Goal: Task Accomplishment & Management: Manage account settings

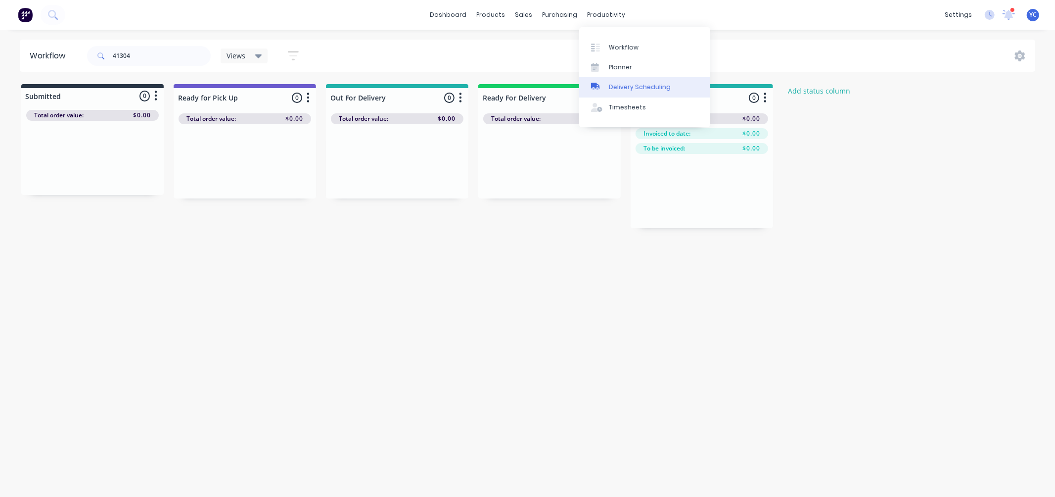
click at [650, 87] on div "Delivery Scheduling" at bounding box center [640, 87] width 62 height 9
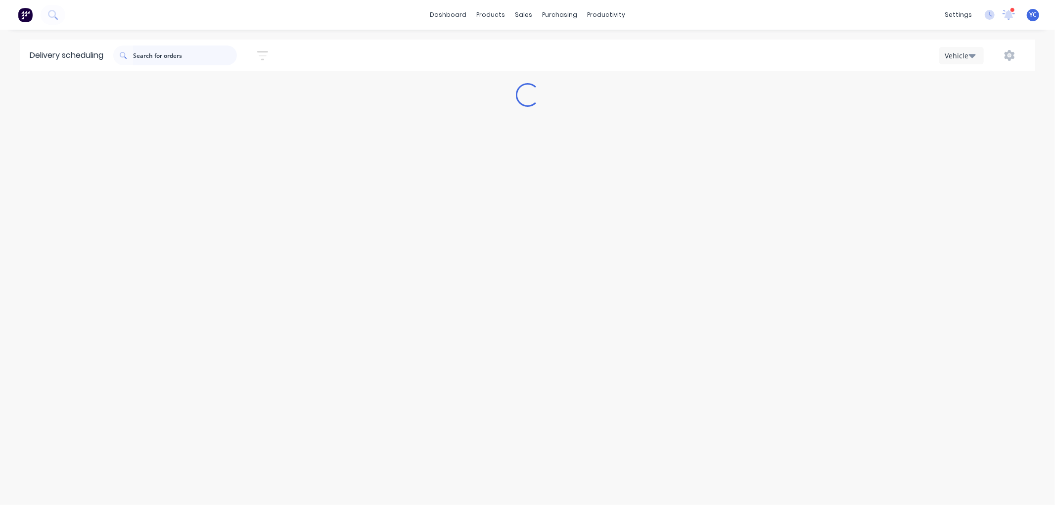
click at [174, 53] on input "text" at bounding box center [185, 56] width 104 height 20
type input "41291"
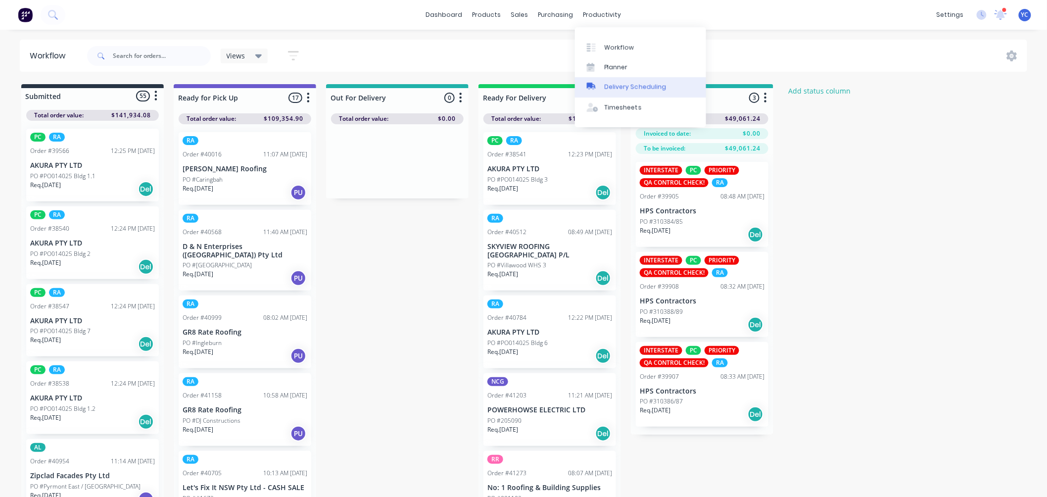
click at [635, 83] on div "Delivery Scheduling" at bounding box center [635, 87] width 62 height 9
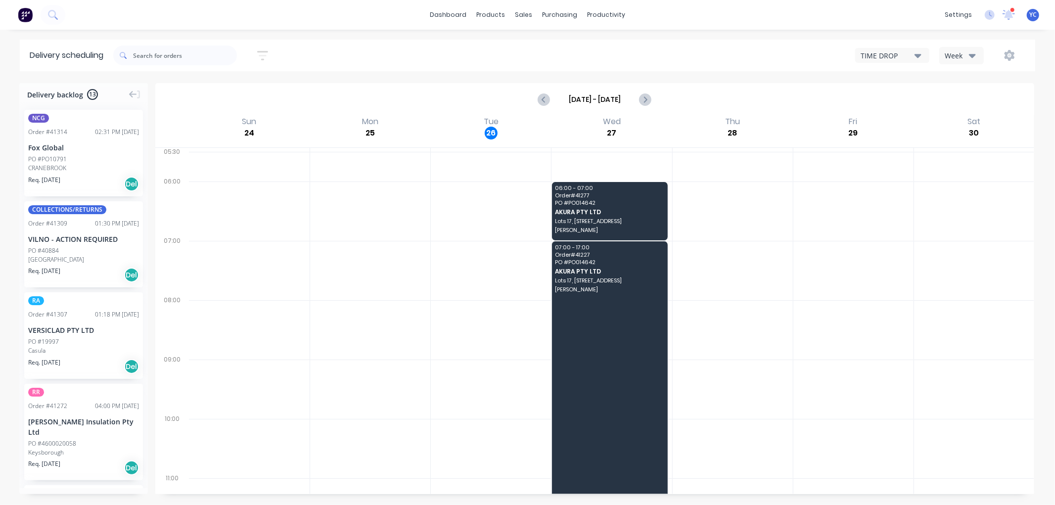
click at [952, 55] on div "Week" at bounding box center [959, 55] width 29 height 10
click at [972, 99] on div "Vehicle" at bounding box center [989, 101] width 98 height 20
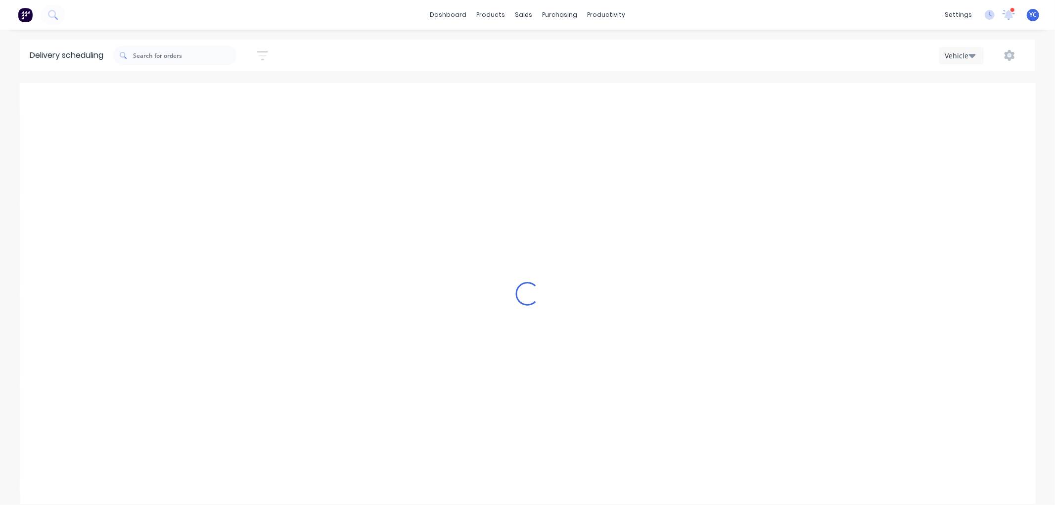
scroll to position [0, 0]
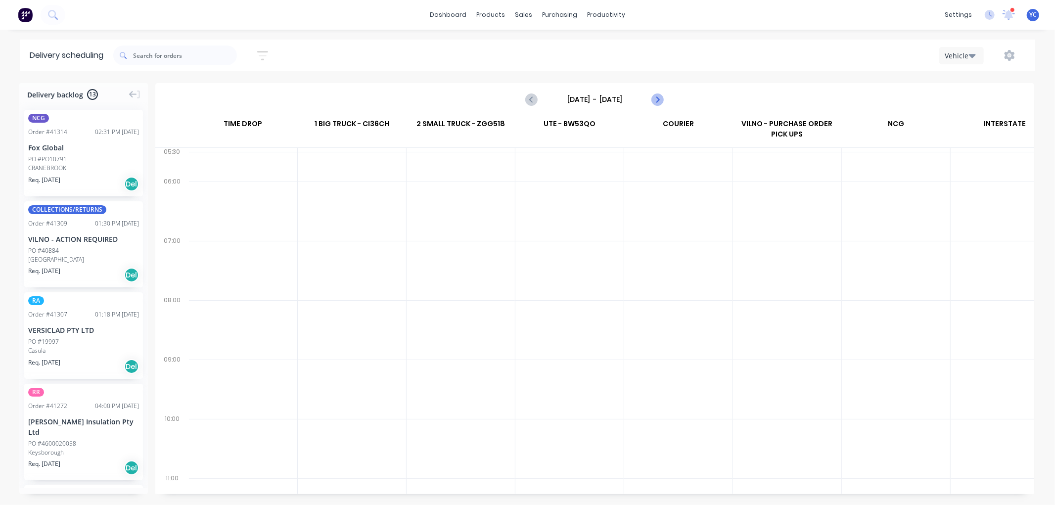
click at [661, 102] on icon "Next page" at bounding box center [657, 99] width 12 height 12
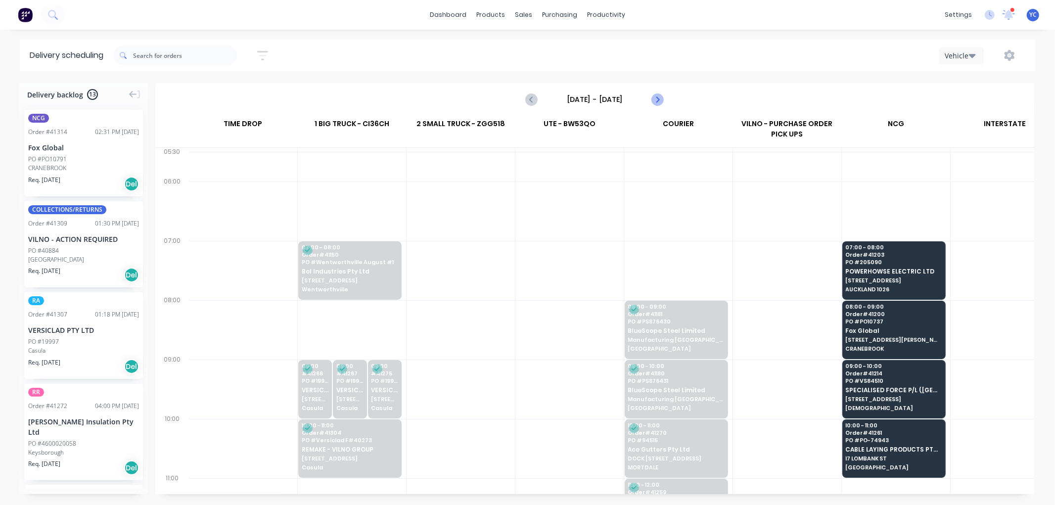
click at [661, 102] on icon "Next page" at bounding box center [657, 99] width 12 height 12
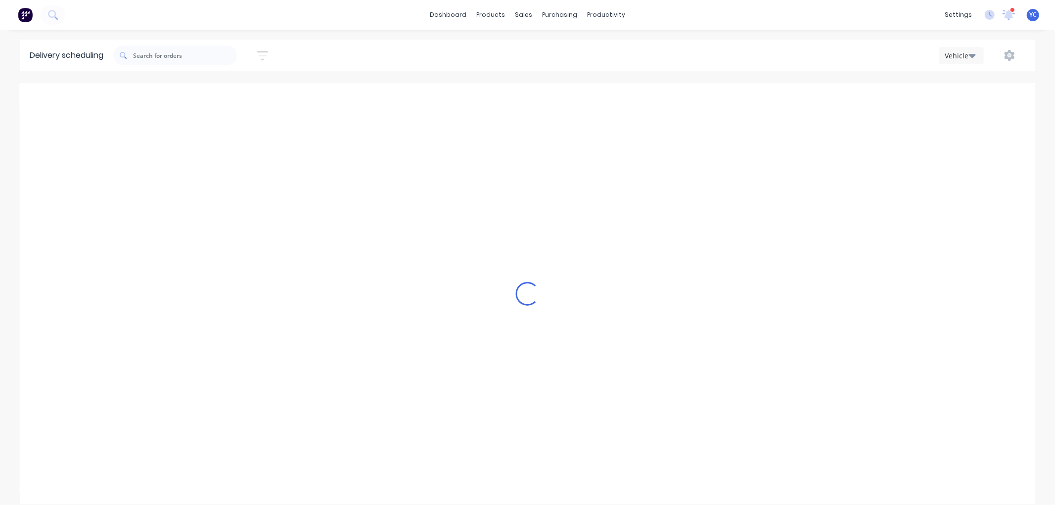
type input "[DATE] - [DATE]"
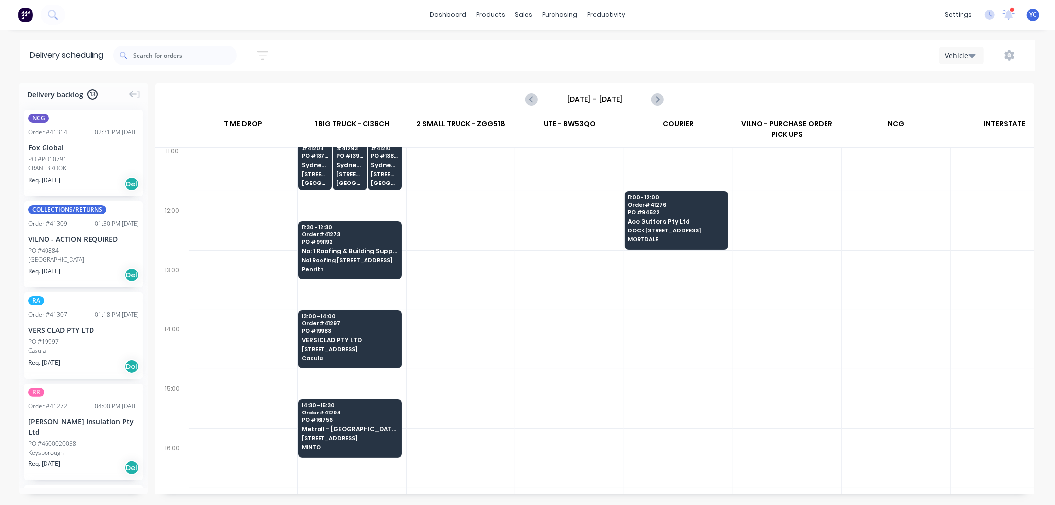
scroll to position [329, 0]
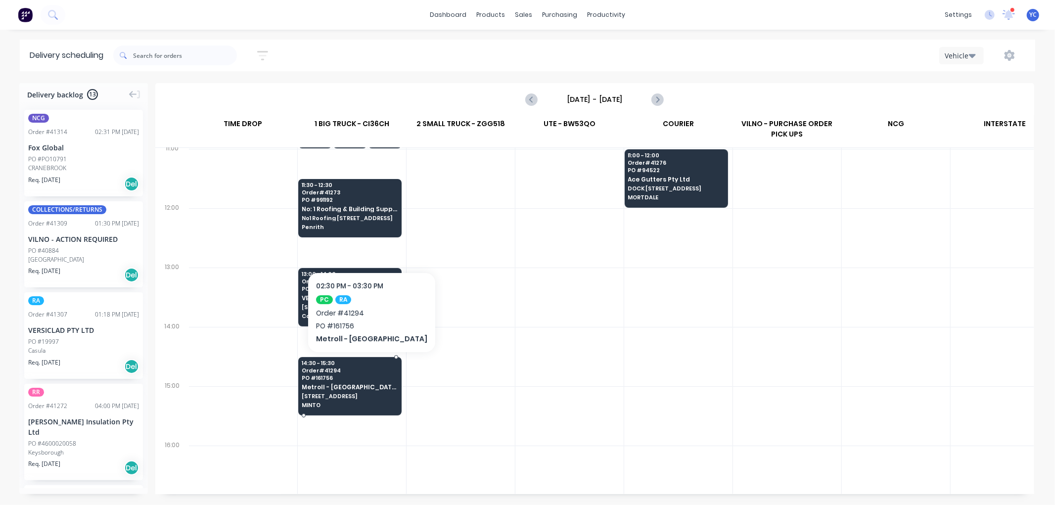
click at [376, 388] on span "Metroll - [GEOGRAPHIC_DATA]" at bounding box center [350, 387] width 96 height 6
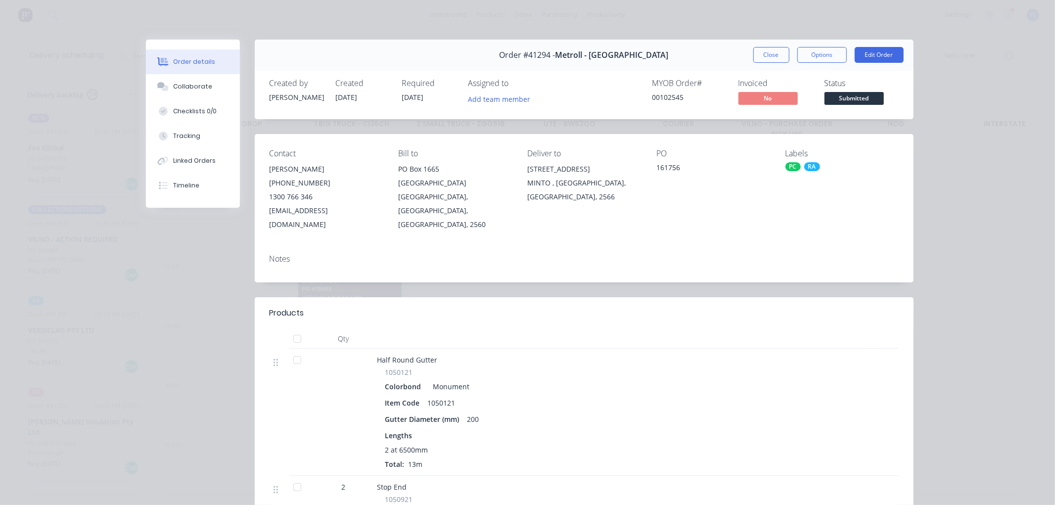
click at [451, 254] on div "Notes" at bounding box center [584, 258] width 629 height 9
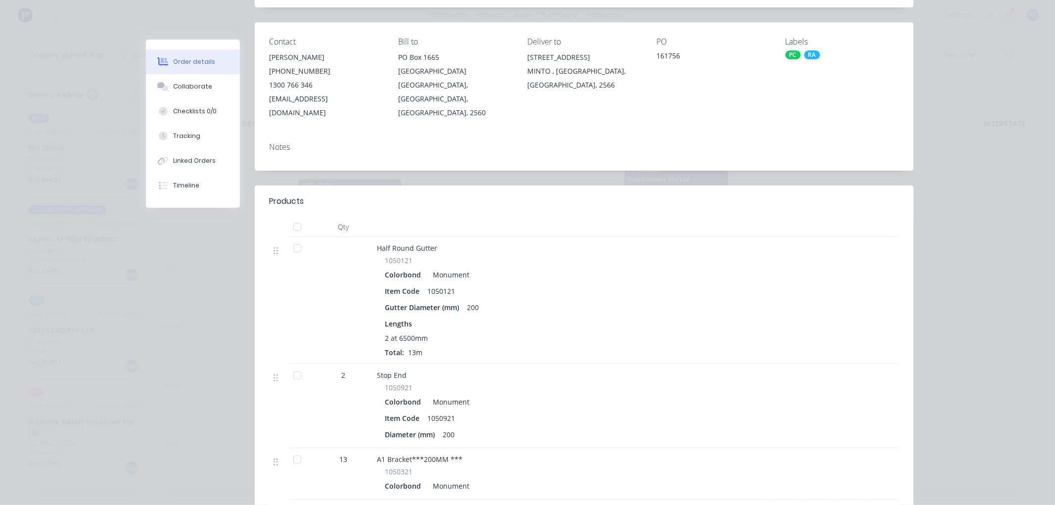
scroll to position [0, 0]
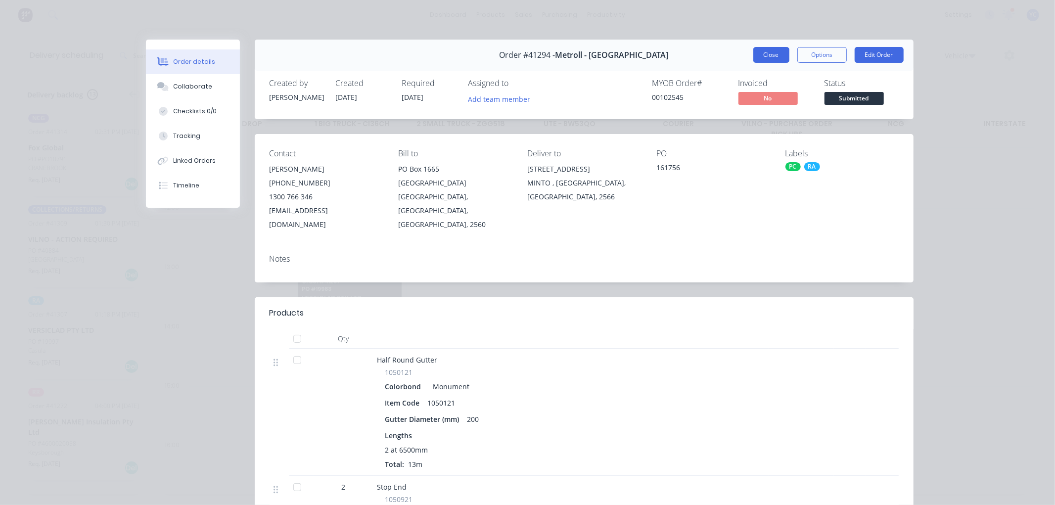
click at [763, 56] on button "Close" at bounding box center [771, 55] width 36 height 16
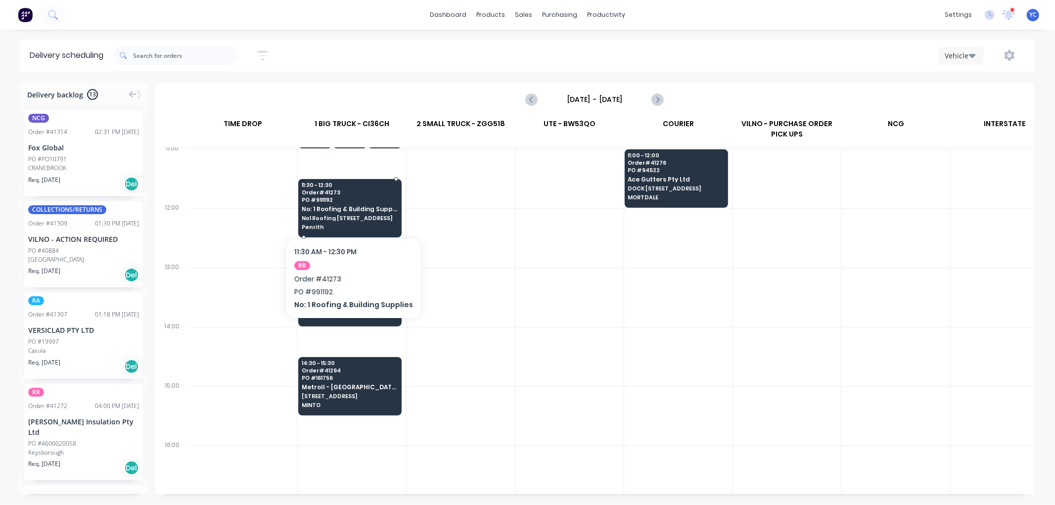
click at [374, 226] on span "Penrith" at bounding box center [350, 227] width 96 height 6
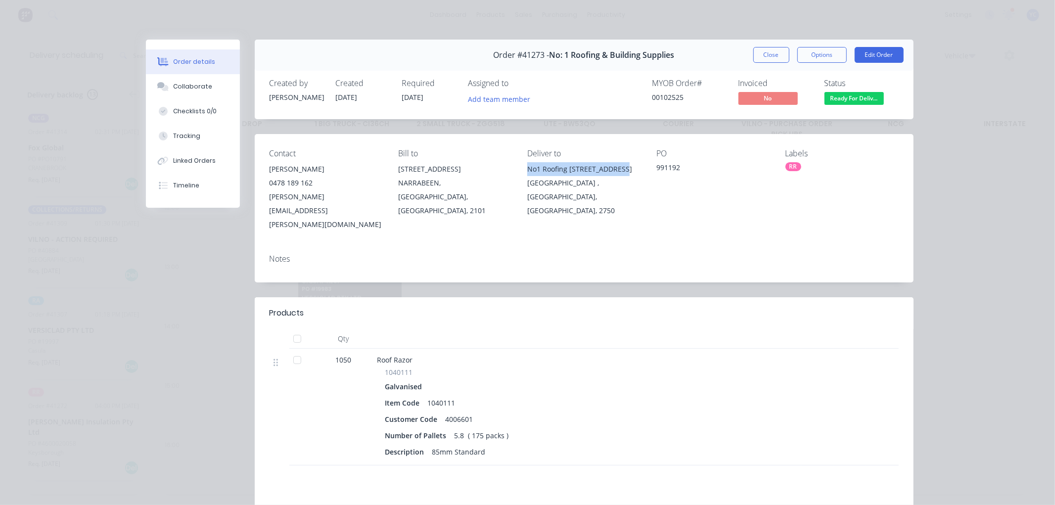
drag, startPoint x: 524, startPoint y: 169, endPoint x: 616, endPoint y: 171, distance: 92.0
click at [616, 171] on div "No1 Roofing [STREET_ADDRESS]" at bounding box center [583, 169] width 113 height 14
click at [580, 174] on div "No1 Roofing [STREET_ADDRESS]" at bounding box center [583, 169] width 113 height 14
click at [766, 53] on button "Close" at bounding box center [771, 55] width 36 height 16
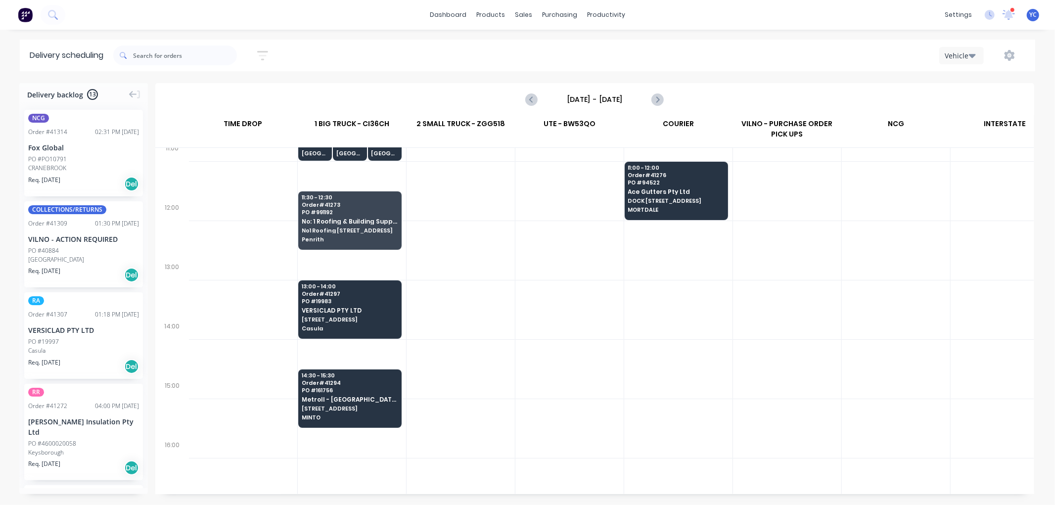
scroll to position [329, 0]
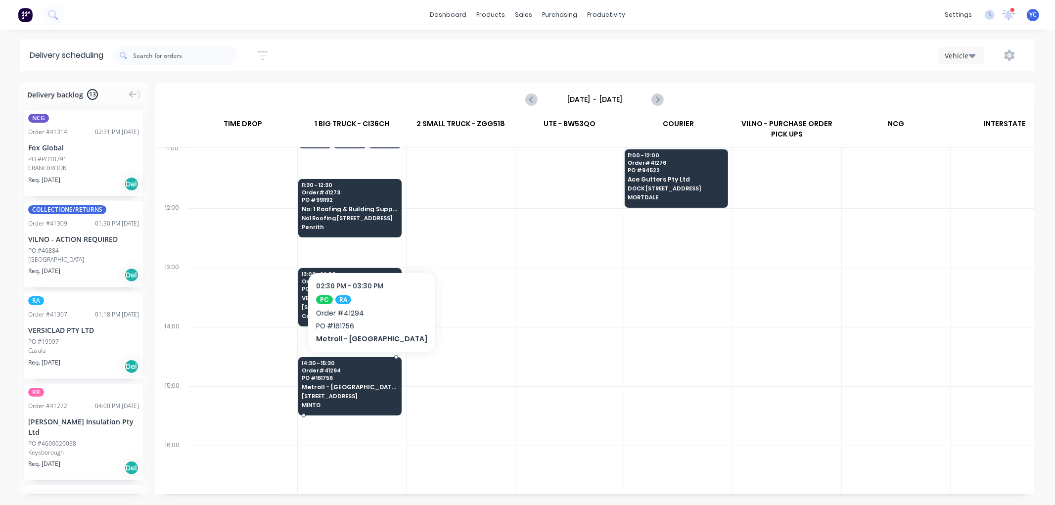
click at [375, 365] on span "14:30 - 15:30" at bounding box center [350, 363] width 96 height 6
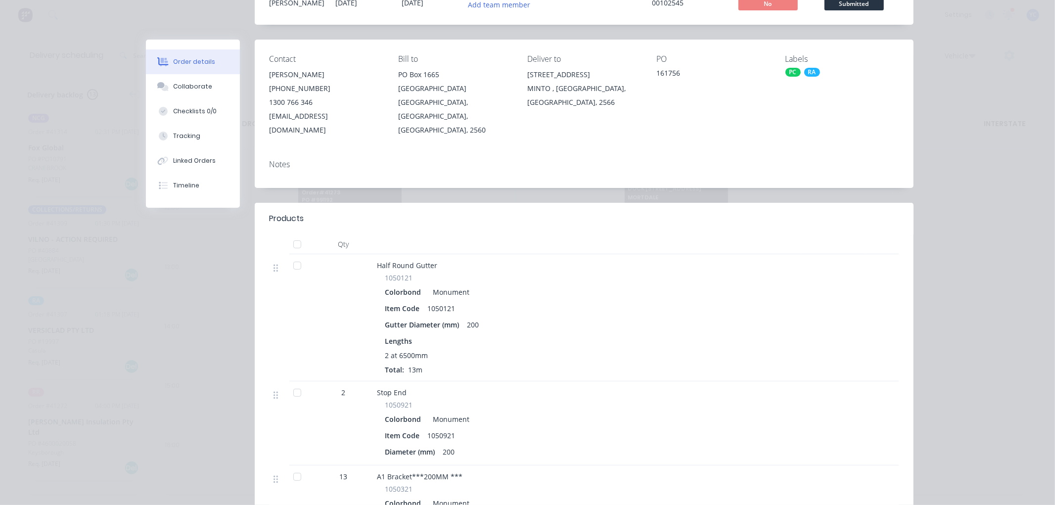
scroll to position [0, 0]
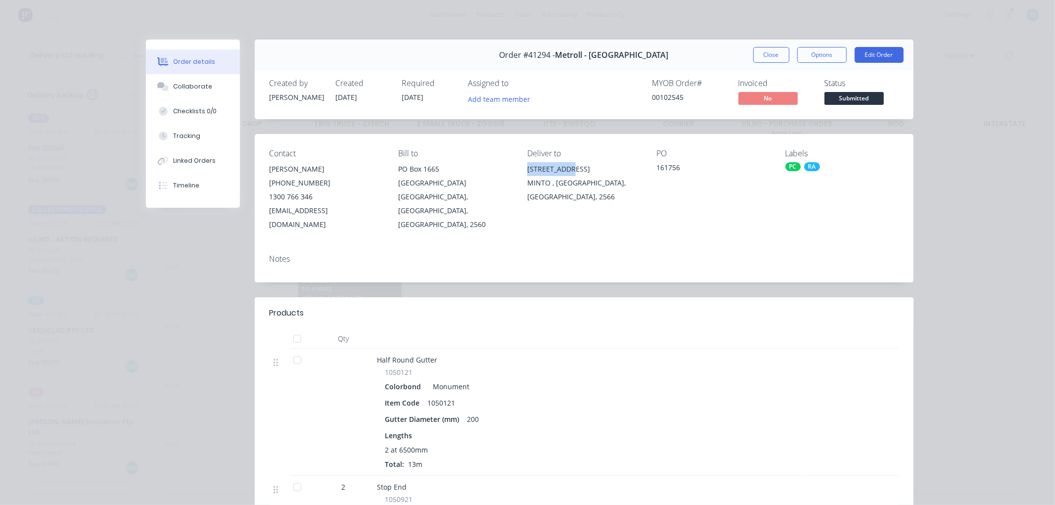
drag, startPoint x: 523, startPoint y: 170, endPoint x: 582, endPoint y: 170, distance: 58.9
click at [582, 170] on div "[STREET_ADDRESS]" at bounding box center [583, 169] width 113 height 14
drag, startPoint x: 541, startPoint y: 170, endPoint x: 574, endPoint y: 151, distance: 38.1
click at [574, 151] on div "Deliver to" at bounding box center [583, 153] width 113 height 9
click at [773, 53] on button "Close" at bounding box center [771, 55] width 36 height 16
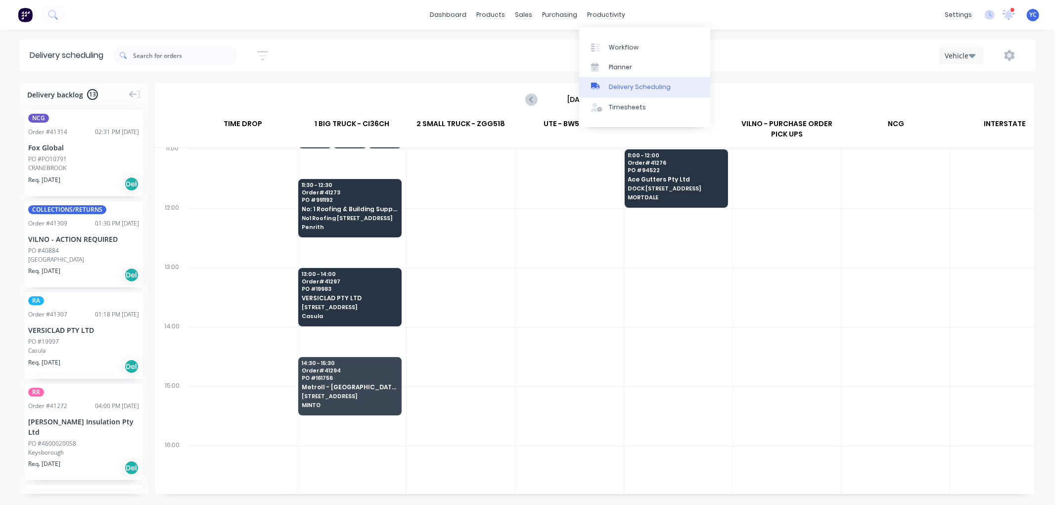
click at [654, 87] on div "Delivery Scheduling" at bounding box center [640, 87] width 62 height 9
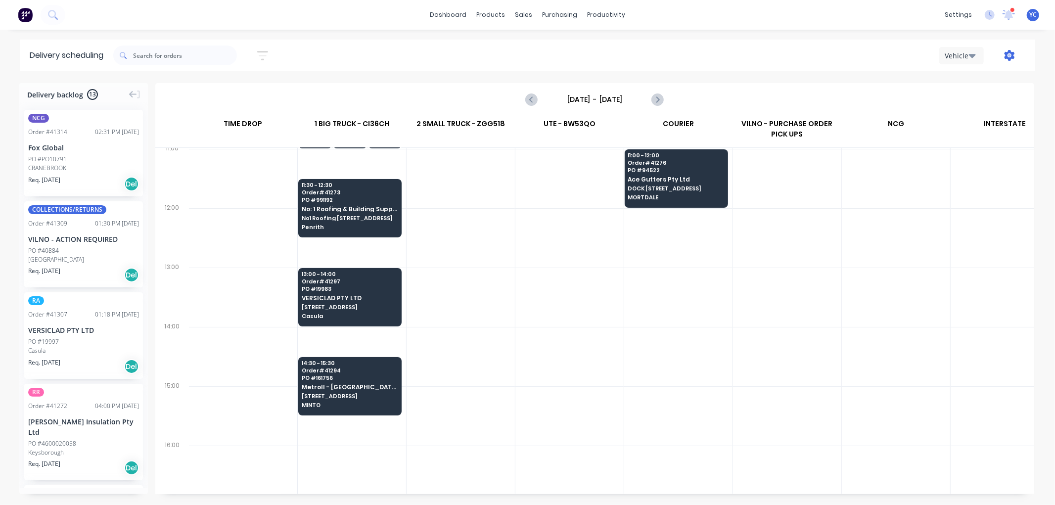
click at [1009, 54] on icon "button" at bounding box center [1009, 55] width 3 height 3
click at [974, 86] on div "Run Sheet" at bounding box center [978, 82] width 76 height 14
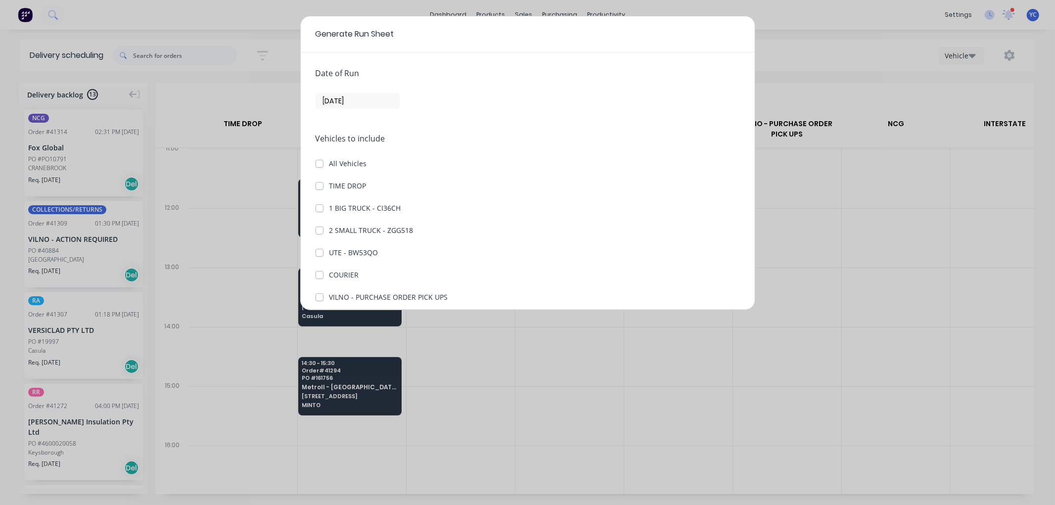
click at [329, 209] on label "1 BIG TRUCK - CI36CH" at bounding box center [365, 208] width 72 height 10
click at [317, 209] on CI36CH "1 BIG TRUCK - CI36CH" at bounding box center [320, 207] width 8 height 9
checkbox CI36CH "true"
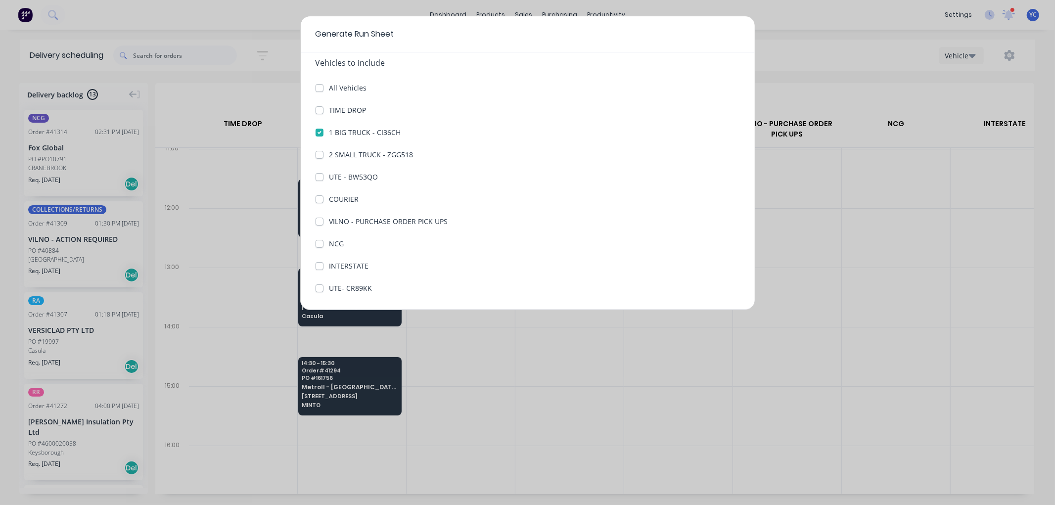
scroll to position [114, 0]
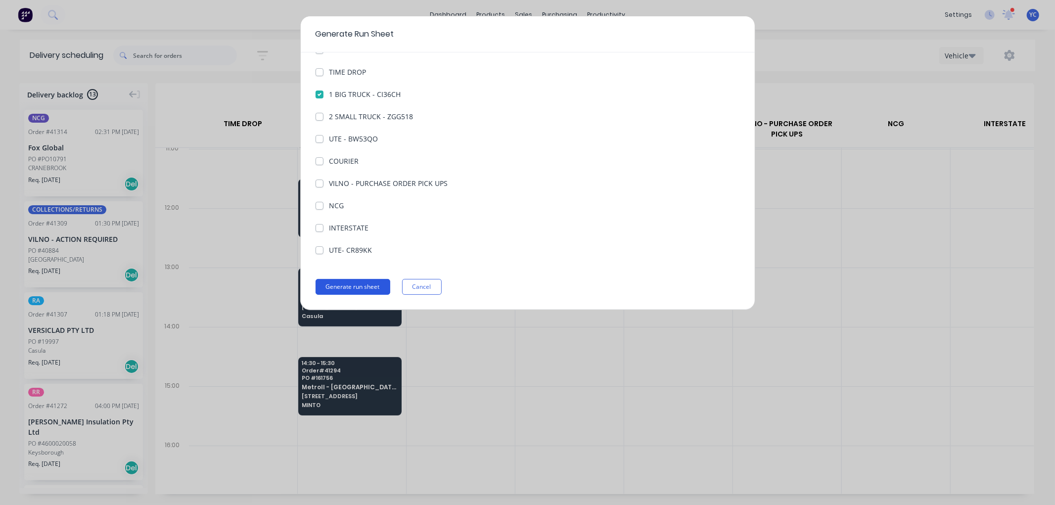
click at [364, 288] on button "Generate run sheet" at bounding box center [353, 287] width 75 height 16
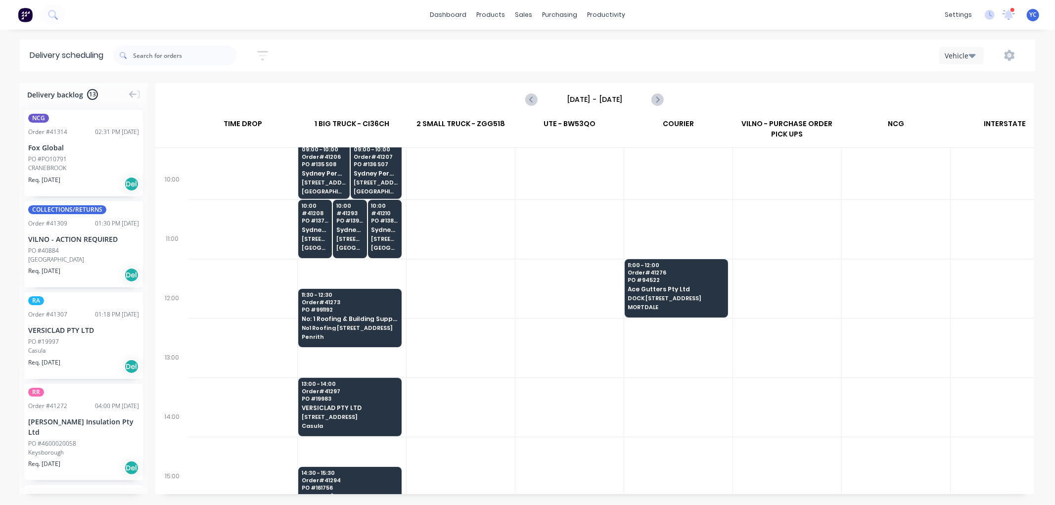
scroll to position [274, 0]
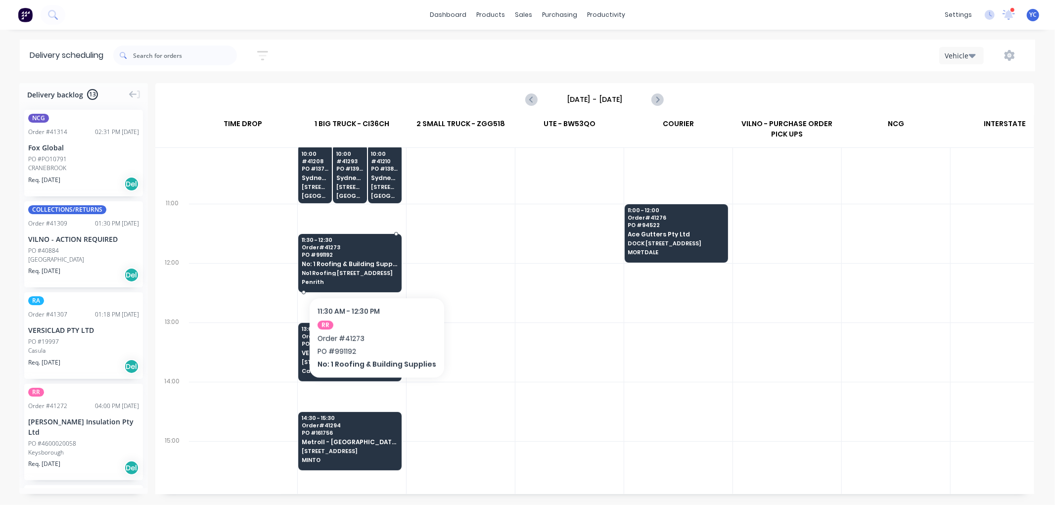
click at [373, 267] on div "11:30 - 12:30 Order # 41273 PO # 991192 No: 1 Roofing & Building Supplies No1 R…" at bounding box center [350, 261] width 102 height 55
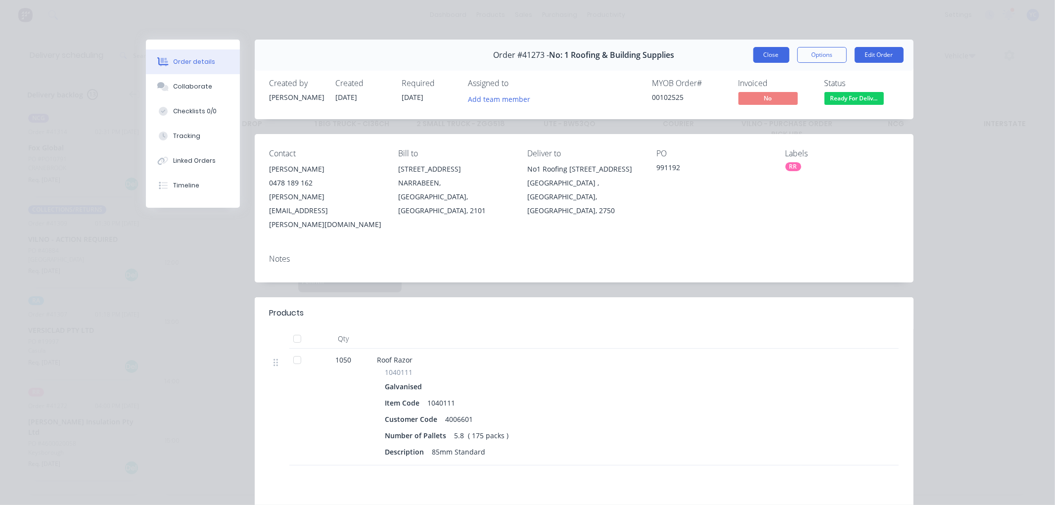
click at [777, 58] on button "Close" at bounding box center [771, 55] width 36 height 16
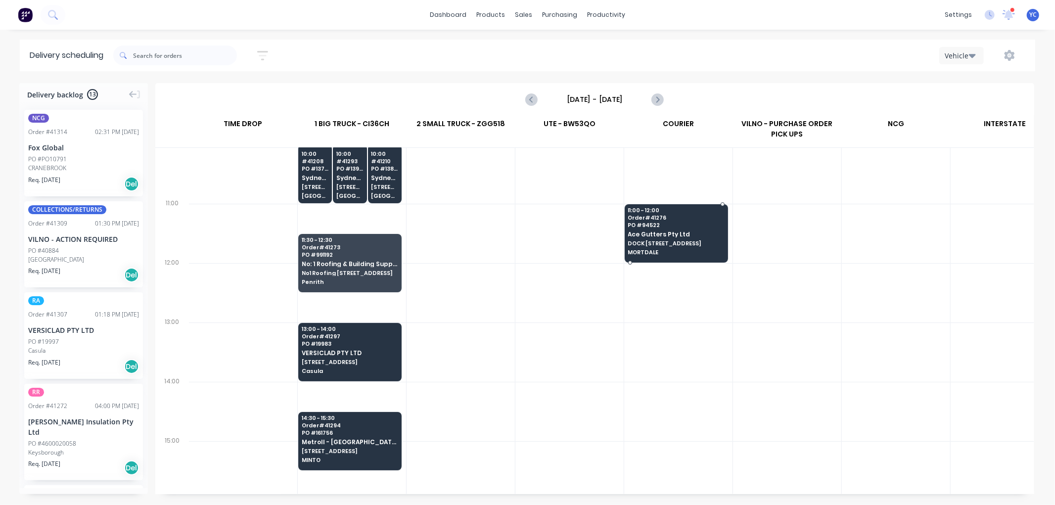
click at [665, 222] on span "PO # 94522" at bounding box center [676, 225] width 96 height 6
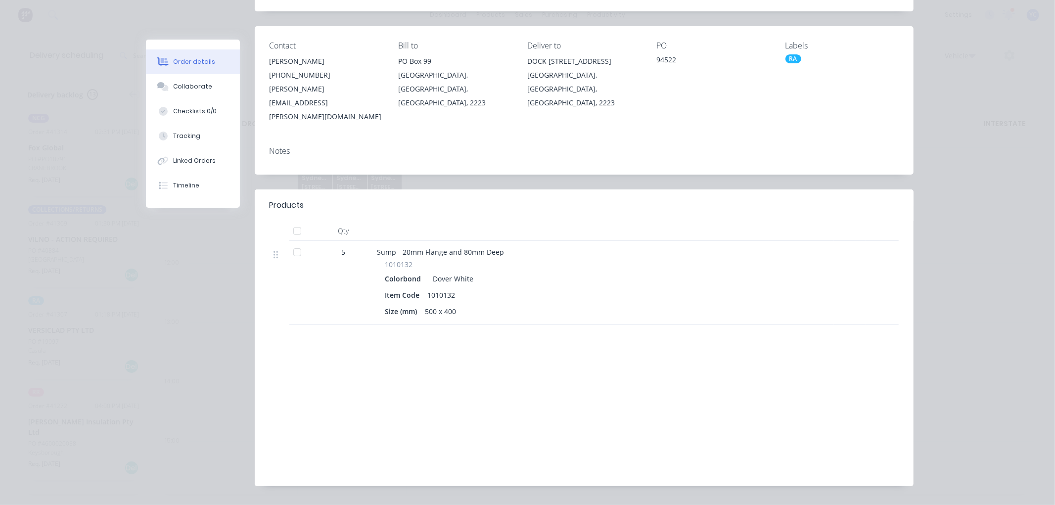
scroll to position [0, 0]
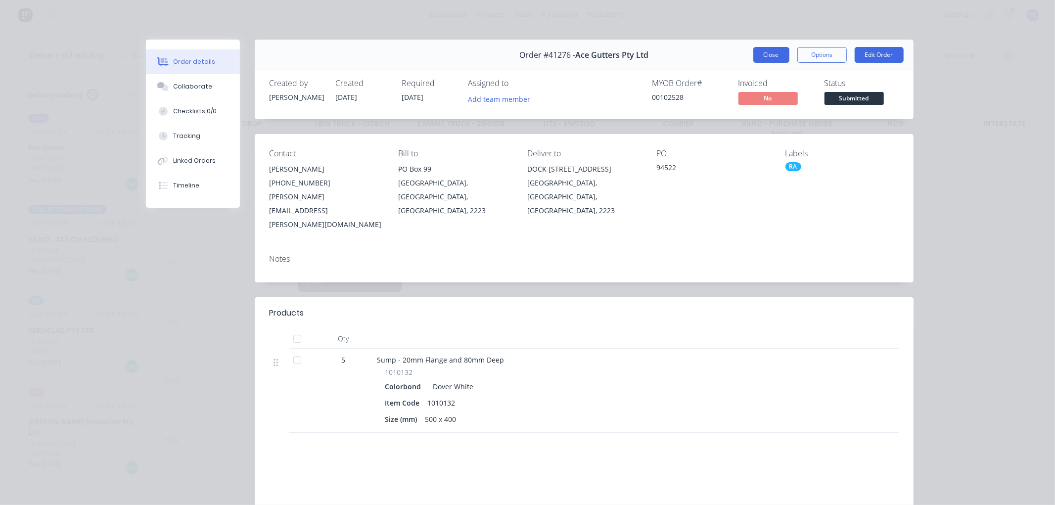
click at [770, 58] on button "Close" at bounding box center [771, 55] width 36 height 16
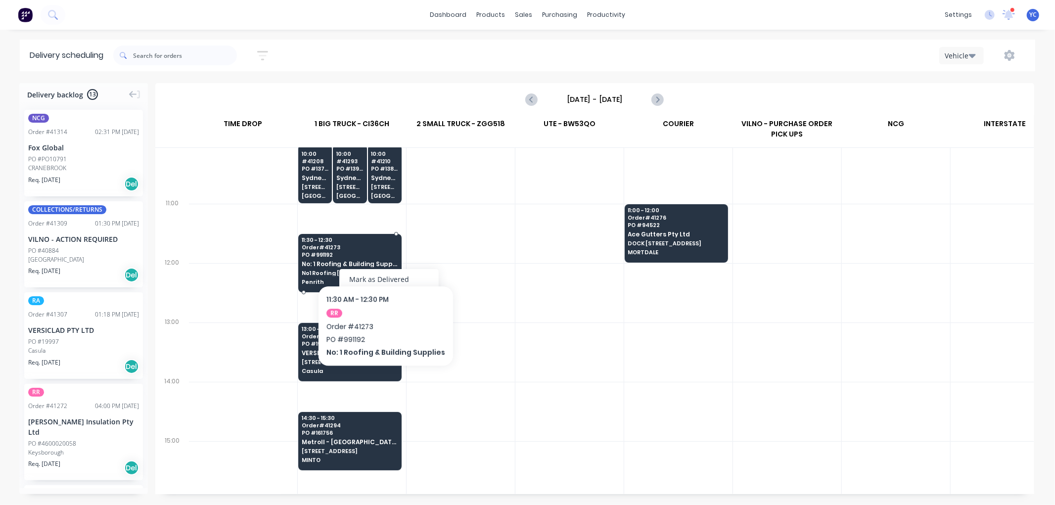
click at [382, 255] on span "PO # 991192" at bounding box center [350, 255] width 96 height 6
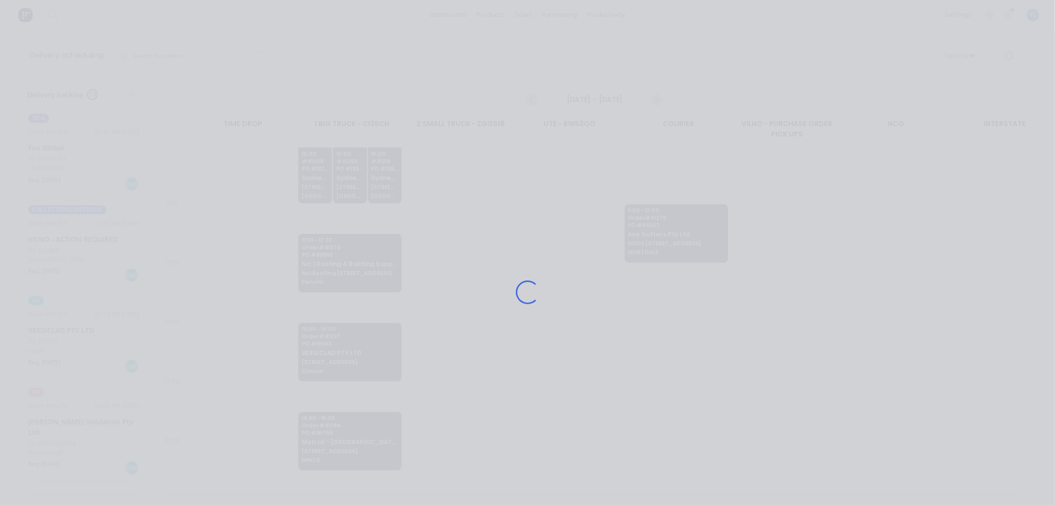
click at [382, 255] on div "Loading..." at bounding box center [527, 292] width 791 height 505
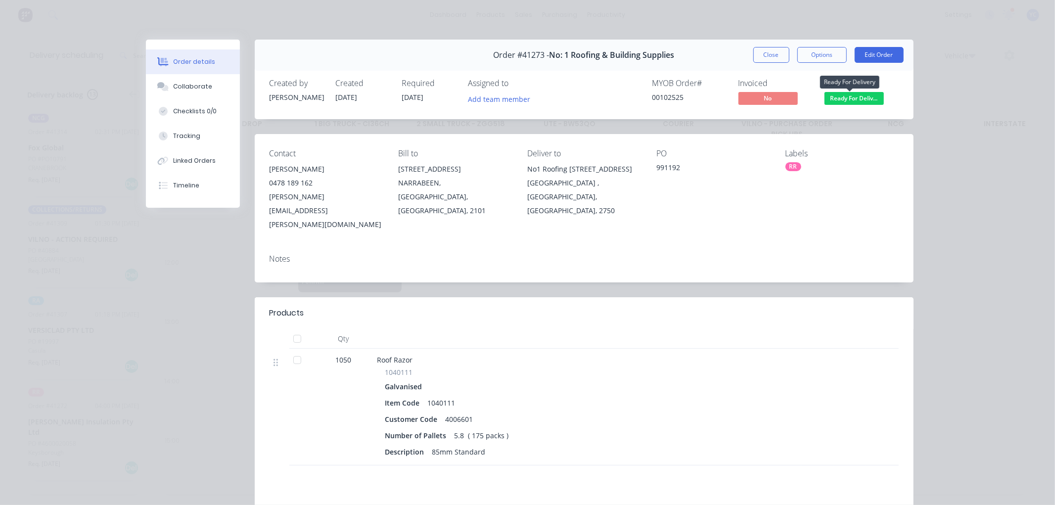
click at [841, 95] on span "Ready For Deliv..." at bounding box center [853, 98] width 59 height 12
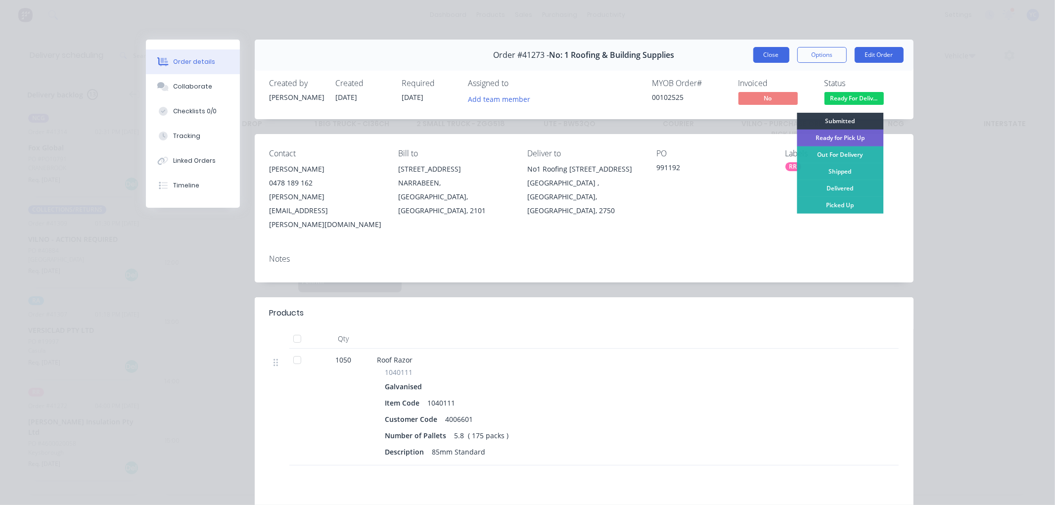
click at [772, 57] on button "Close" at bounding box center [771, 55] width 36 height 16
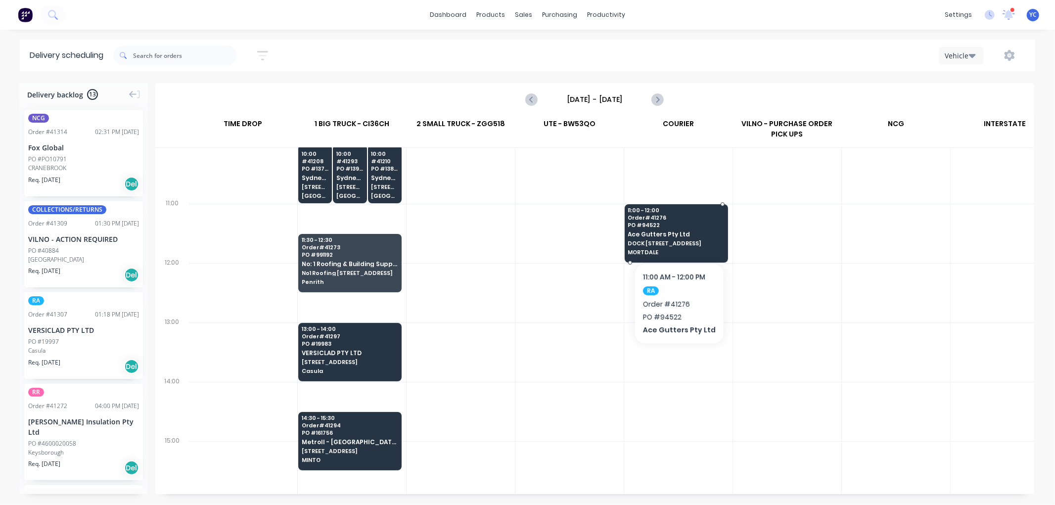
click at [701, 232] on span "Ace Gutters Pty Ltd" at bounding box center [676, 234] width 96 height 6
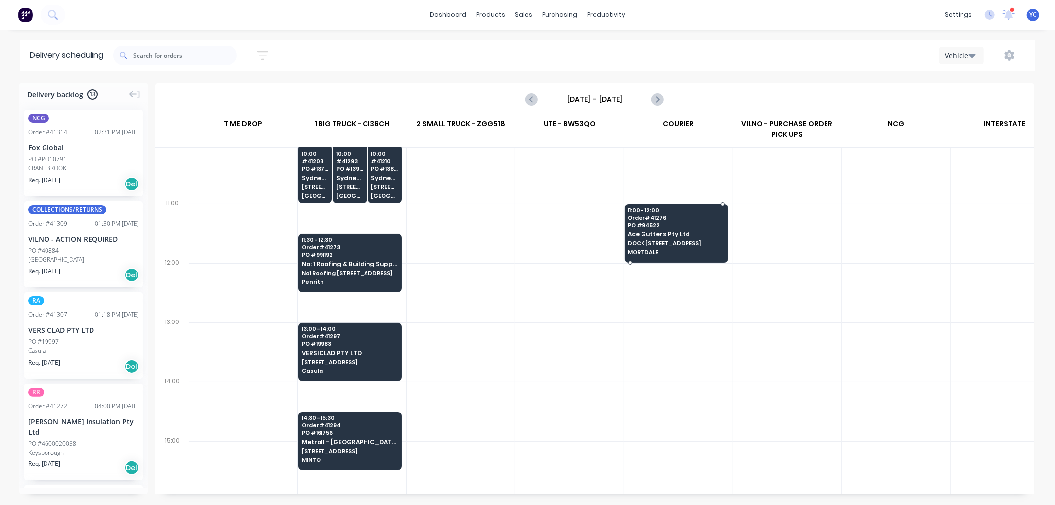
click at [701, 232] on body "dashboard products sales purchasing productivity dashboard products Product Cat…" at bounding box center [527, 252] width 1055 height 505
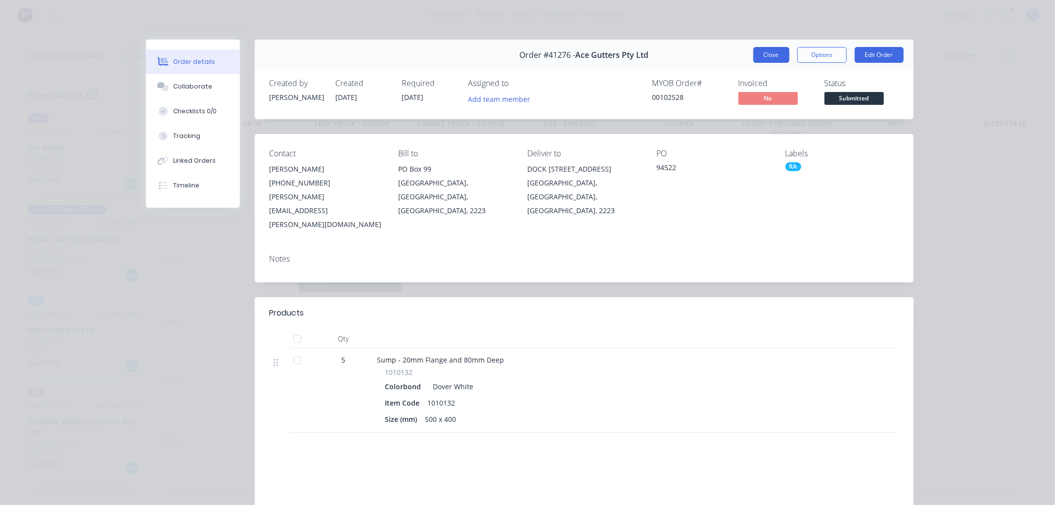
click at [761, 52] on button "Close" at bounding box center [771, 55] width 36 height 16
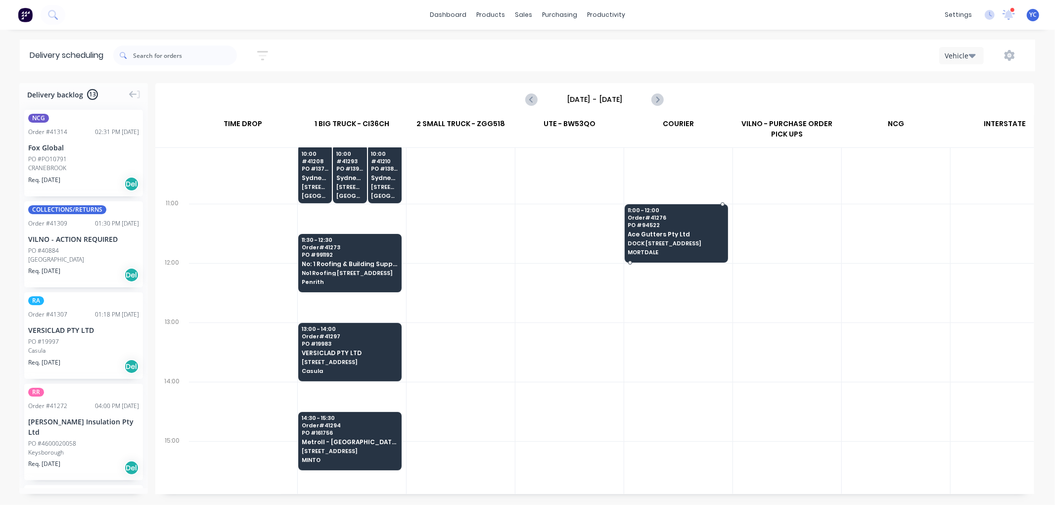
click at [667, 243] on span "DOCK [STREET_ADDRESS]" at bounding box center [676, 243] width 96 height 6
click at [667, 243] on body "dashboard products sales purchasing productivity dashboard products Product Cat…" at bounding box center [527, 252] width 1055 height 505
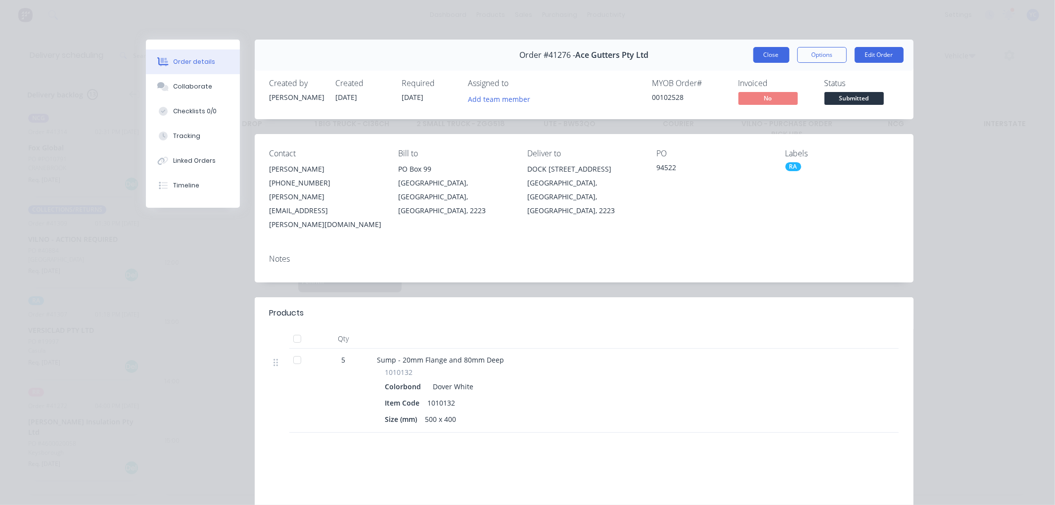
click at [773, 53] on button "Close" at bounding box center [771, 55] width 36 height 16
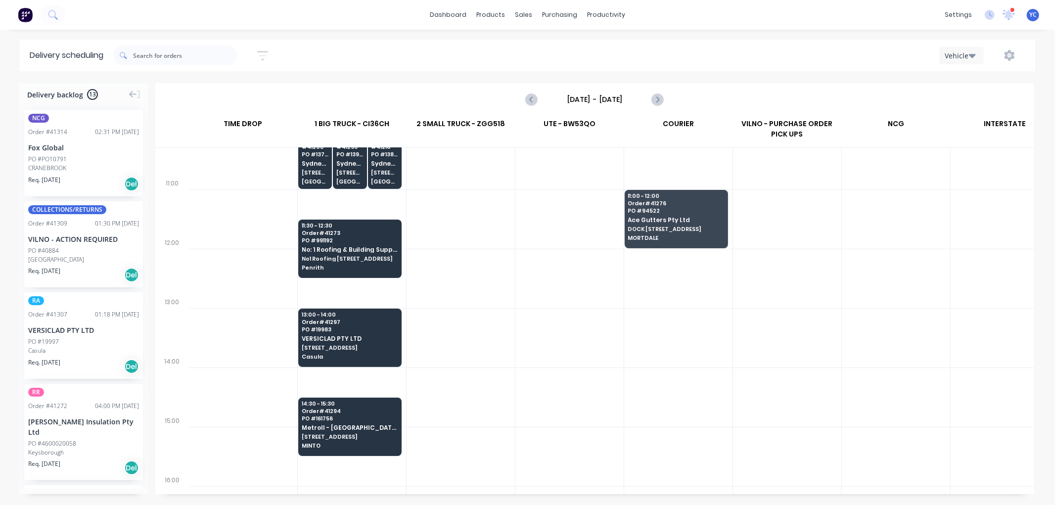
scroll to position [302, 0]
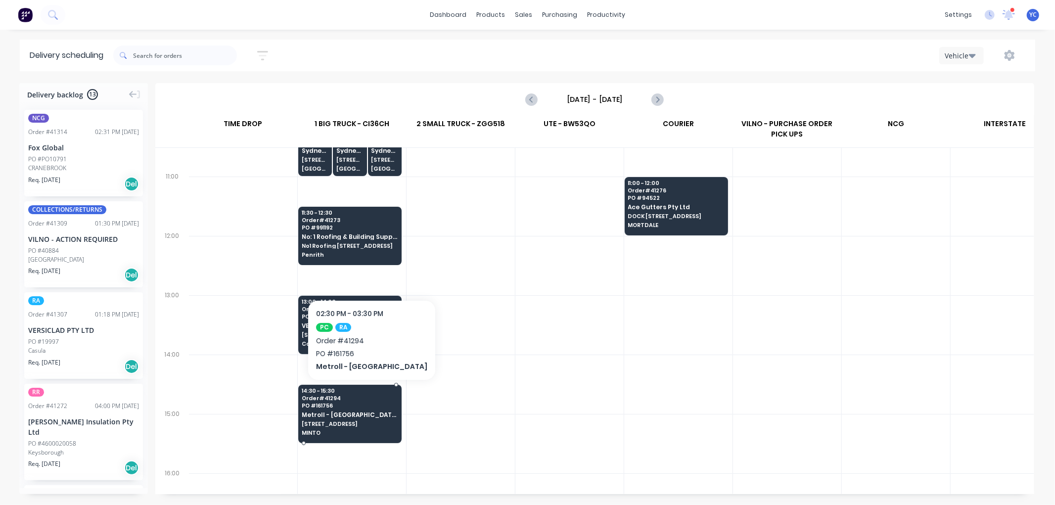
click at [381, 408] on span "PO # 161756" at bounding box center [350, 406] width 96 height 6
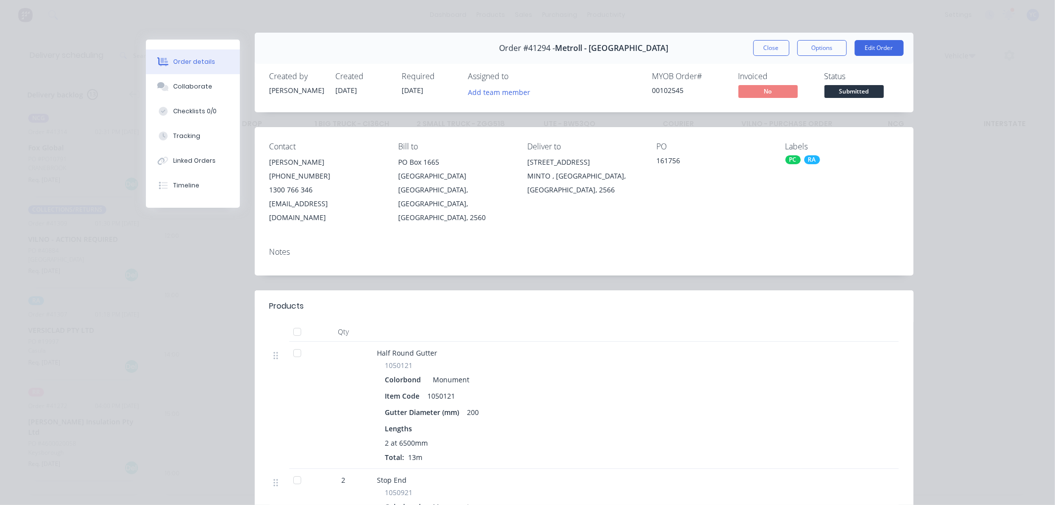
scroll to position [0, 0]
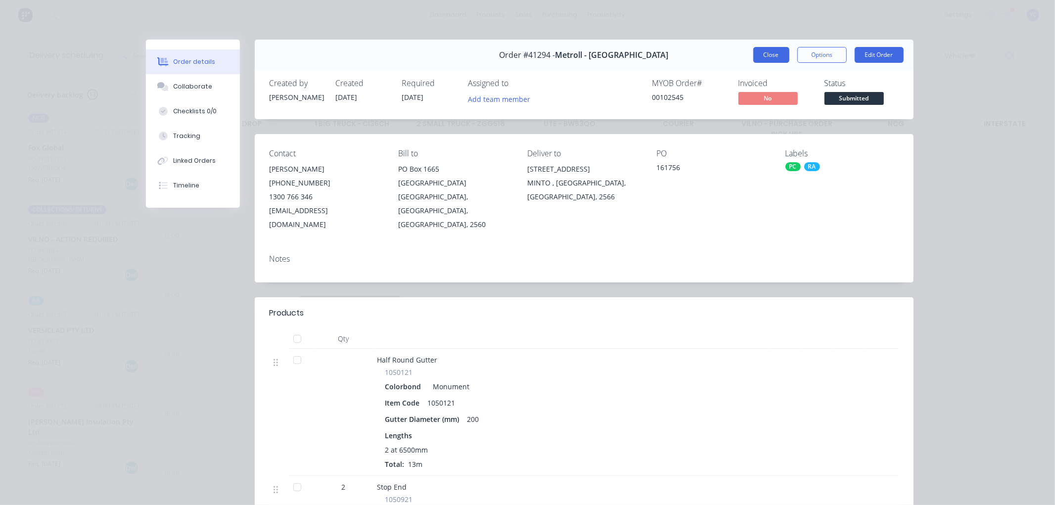
click at [771, 53] on button "Close" at bounding box center [771, 55] width 36 height 16
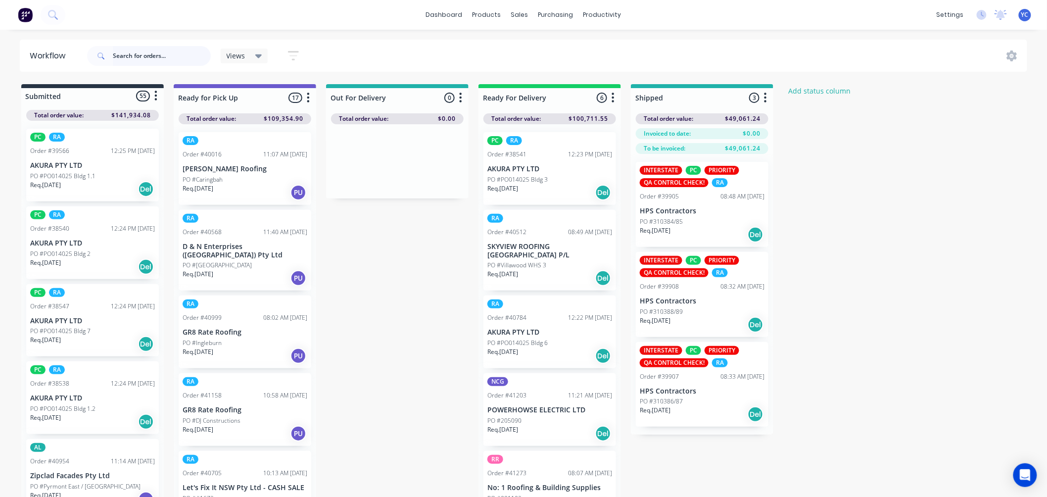
click at [158, 53] on input "text" at bounding box center [162, 56] width 98 height 20
type input "41291"
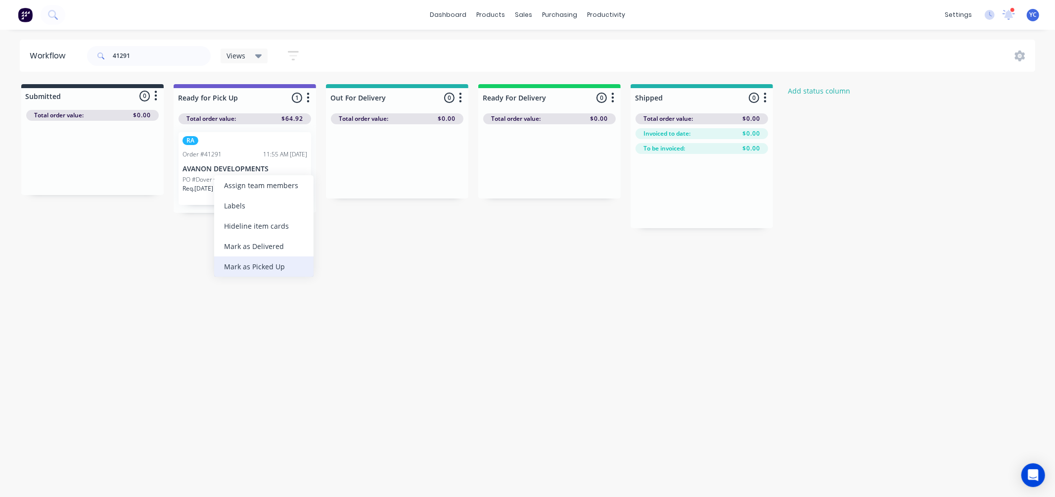
click at [280, 266] on div "Mark as Picked Up" at bounding box center [263, 266] width 99 height 20
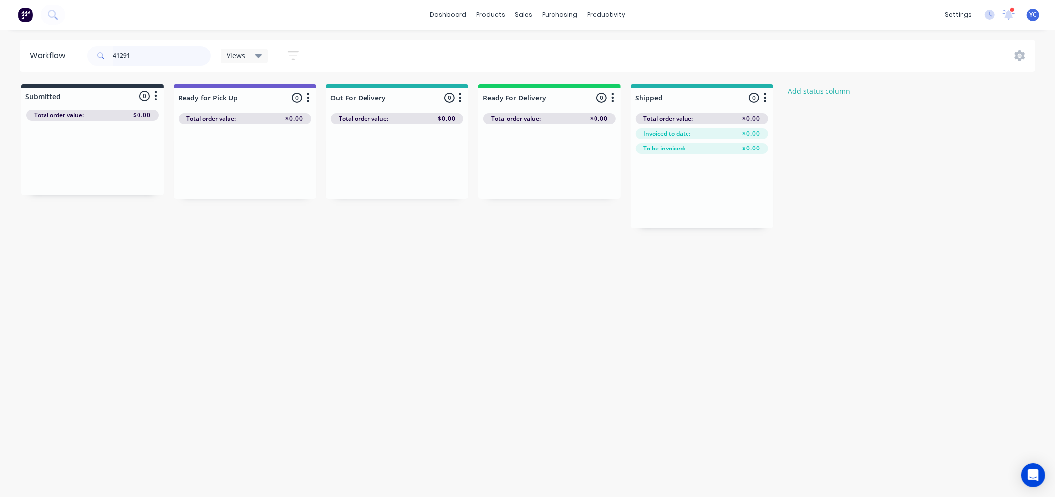
click at [179, 52] on input "41291" at bounding box center [162, 56] width 98 height 20
click at [287, 268] on div "Mark as Picked Up" at bounding box center [264, 272] width 99 height 20
click at [165, 58] on input "41295" at bounding box center [162, 56] width 98 height 20
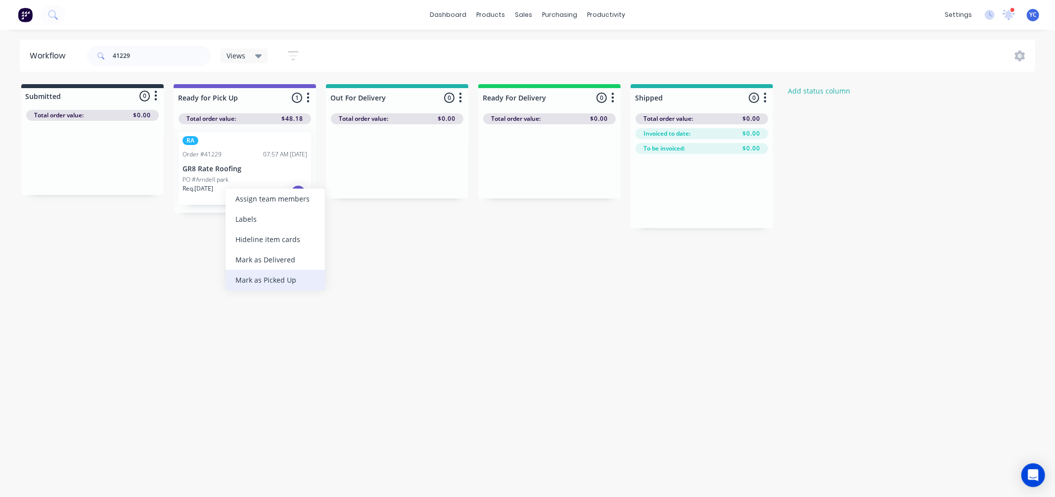
click at [287, 277] on div "Mark as Picked Up" at bounding box center [275, 280] width 99 height 20
click at [150, 57] on input "41229" at bounding box center [162, 56] width 98 height 20
type input "40999"
click at [289, 266] on div "Mark as Delivered" at bounding box center [272, 265] width 99 height 20
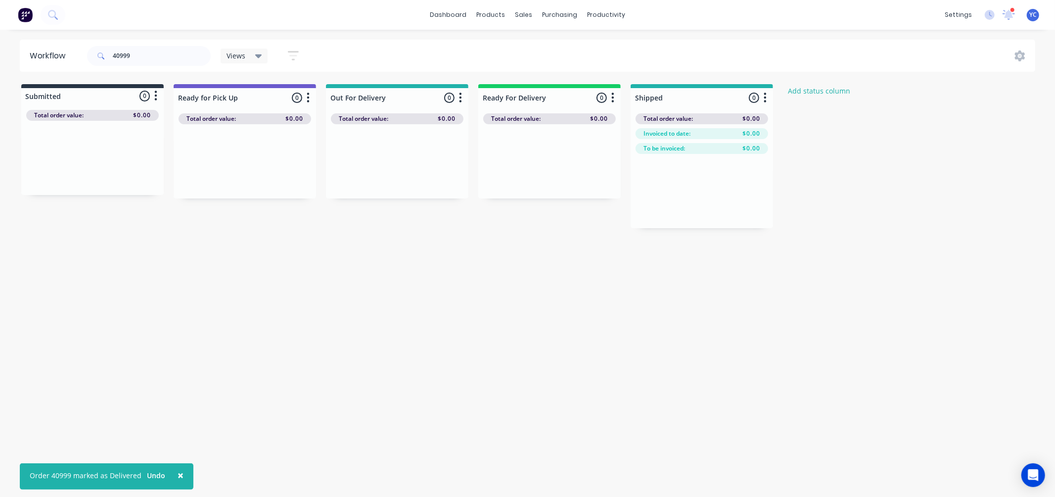
drag, startPoint x: 151, startPoint y: 470, endPoint x: 144, endPoint y: 470, distance: 6.9
click at [149, 470] on button "Undo" at bounding box center [155, 475] width 29 height 15
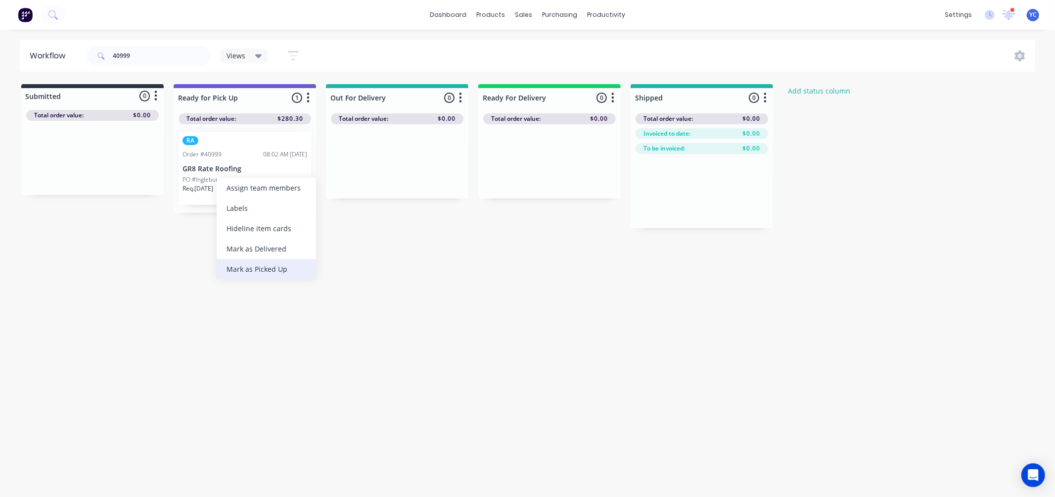
click at [277, 271] on div "Mark as Picked Up" at bounding box center [266, 269] width 99 height 20
click at [168, 56] on input "40999" at bounding box center [162, 56] width 98 height 20
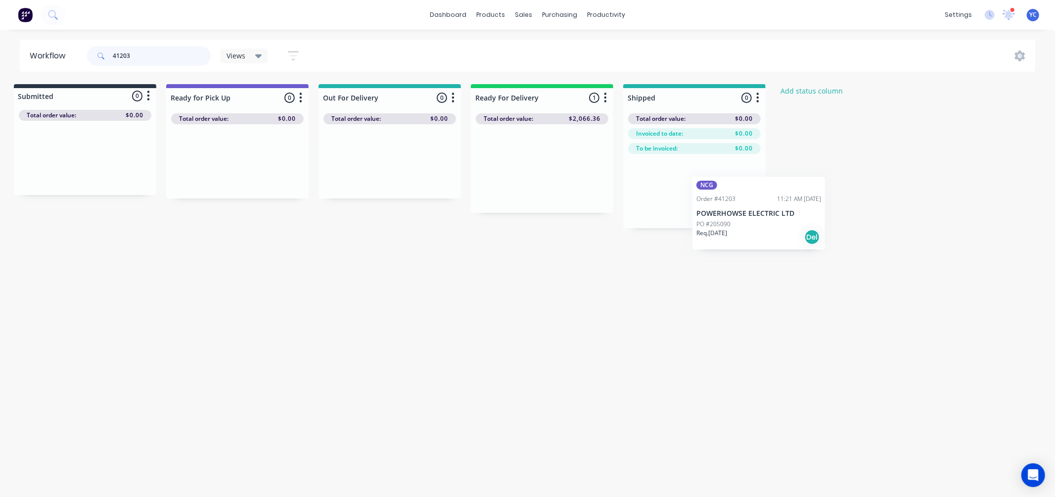
scroll to position [0, 9]
drag, startPoint x: 542, startPoint y: 179, endPoint x: 691, endPoint y: 208, distance: 151.7
click at [691, 208] on div "Submitted 0 Status colour #273444 hex #273444 Save Cancel Summaries Total order…" at bounding box center [522, 163] width 1076 height 158
click at [165, 52] on input "41203" at bounding box center [162, 56] width 98 height 20
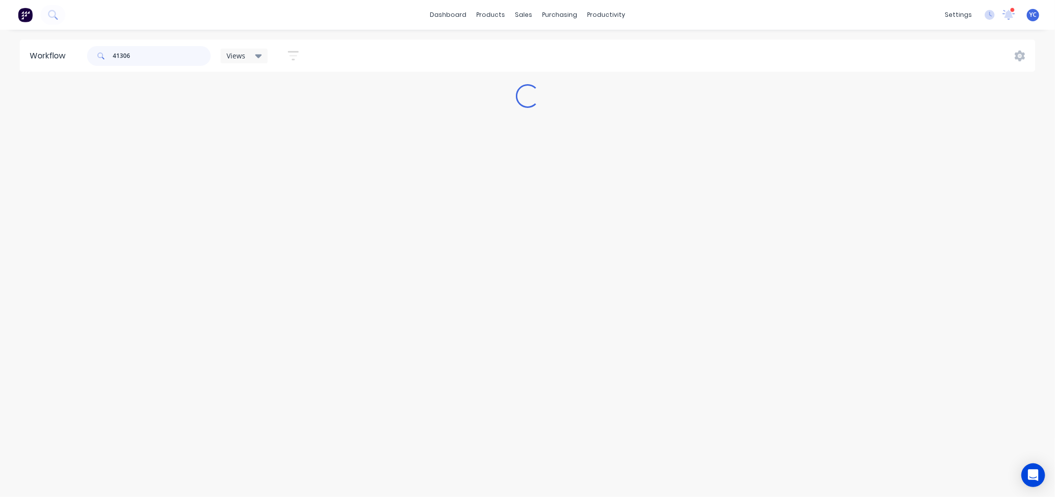
scroll to position [0, 0]
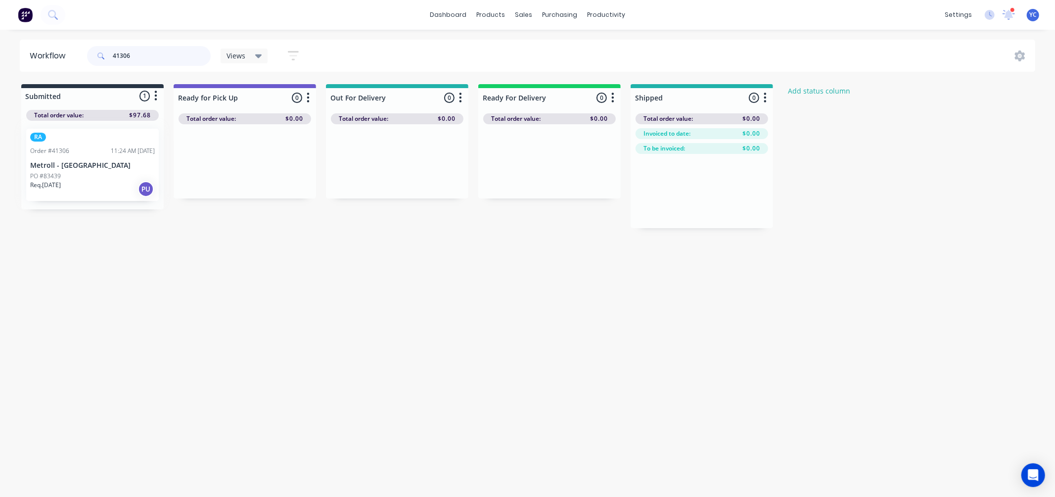
drag, startPoint x: 228, startPoint y: 171, endPoint x: 224, endPoint y: 179, distance: 8.8
drag, startPoint x: 224, startPoint y: 179, endPoint x: 76, endPoint y: 162, distance: 148.8
click at [76, 162] on p "Metroll - [GEOGRAPHIC_DATA]" at bounding box center [92, 165] width 125 height 8
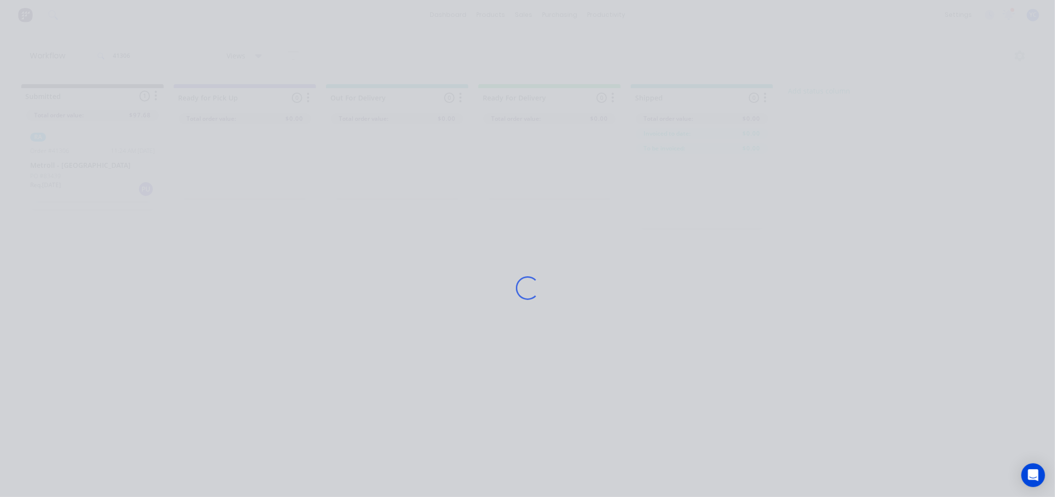
click at [254, 188] on div "Loading..." at bounding box center [527, 248] width 1055 height 497
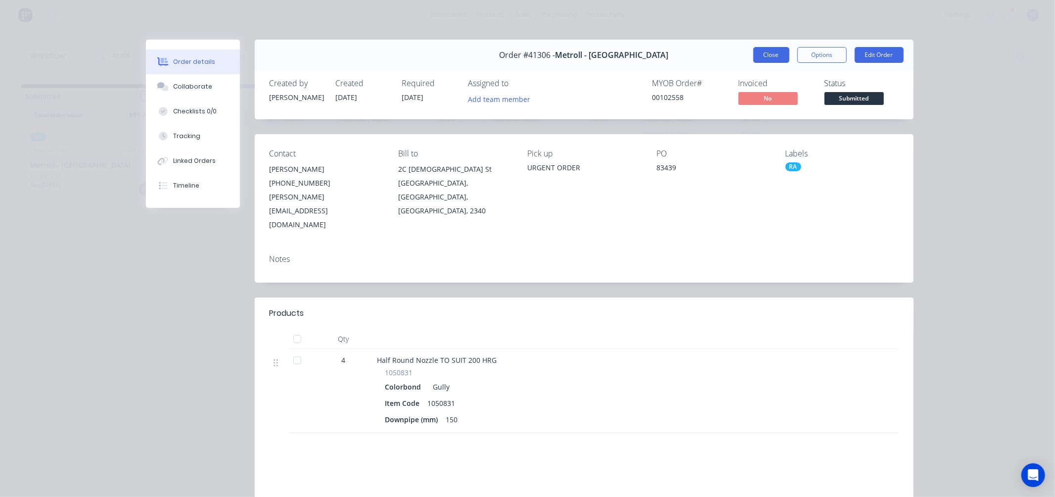
click at [757, 51] on button "Close" at bounding box center [771, 55] width 36 height 16
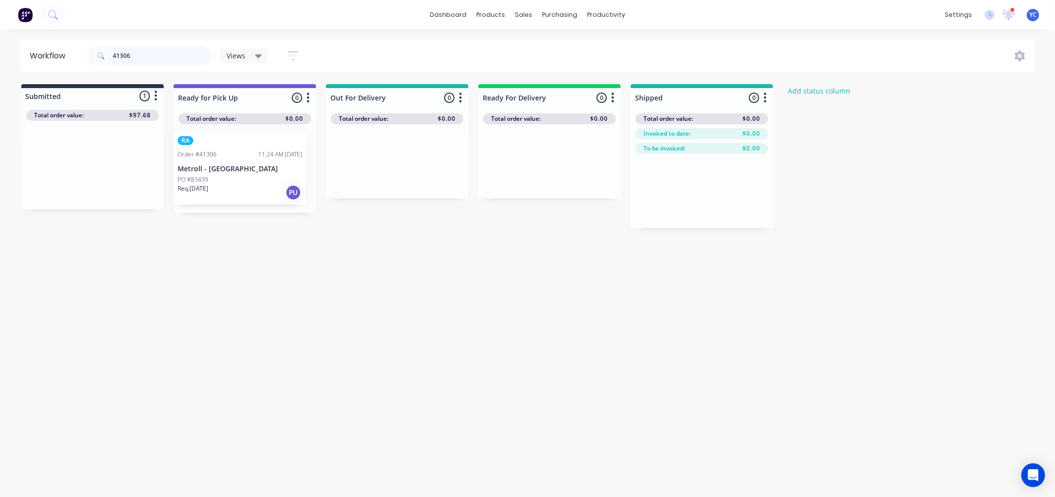
drag, startPoint x: 96, startPoint y: 176, endPoint x: 247, endPoint y: 179, distance: 151.4
click at [247, 179] on div "Submitted 1 Status colour #273444 hex #273444 Save Cancel Summaries Total order…" at bounding box center [531, 156] width 1076 height 144
drag, startPoint x: 72, startPoint y: 185, endPoint x: 249, endPoint y: 183, distance: 177.1
click at [249, 183] on div "Submitted 1 Status colour #273444 hex #273444 Save Cancel Summaries Total order…" at bounding box center [531, 156] width 1076 height 144
click at [176, 61] on input "41315" at bounding box center [162, 56] width 98 height 20
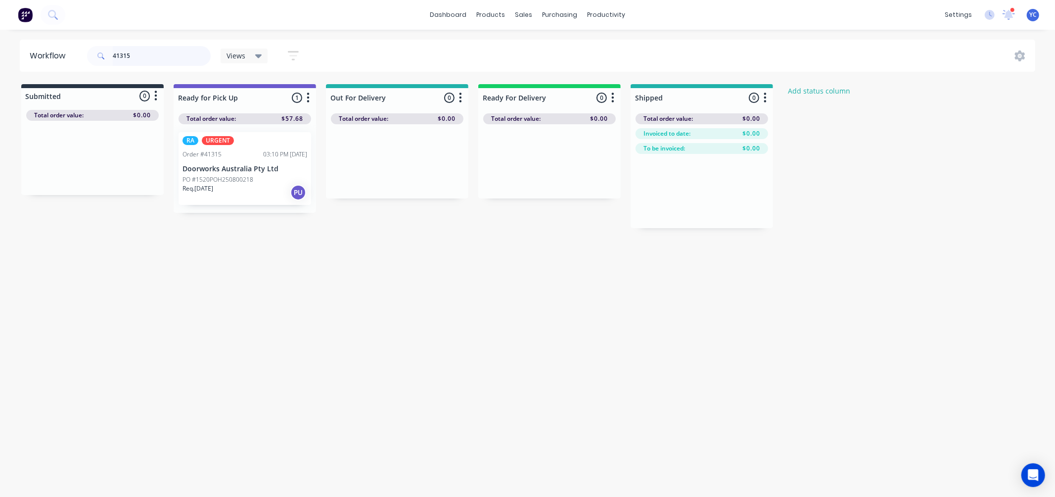
click at [176, 61] on input "41315" at bounding box center [162, 56] width 98 height 20
drag, startPoint x: 96, startPoint y: 165, endPoint x: 263, endPoint y: 164, distance: 166.7
click at [263, 164] on div "Submitted 1 Status colour #273444 hex #273444 Save Cancel Summaries Total order…" at bounding box center [531, 156] width 1076 height 144
click at [155, 53] on input "41287" at bounding box center [162, 56] width 98 height 20
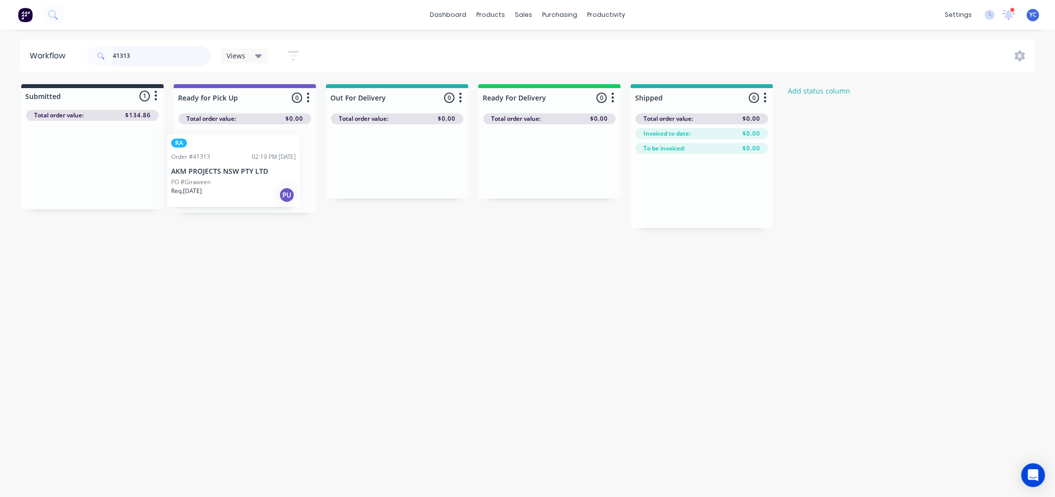
drag, startPoint x: 92, startPoint y: 172, endPoint x: 236, endPoint y: 178, distance: 144.5
click at [236, 178] on div "Submitted 1 Status colour #273444 hex #273444 Save Cancel Summaries Total order…" at bounding box center [531, 156] width 1076 height 144
click at [166, 50] on input "41313" at bounding box center [162, 56] width 98 height 20
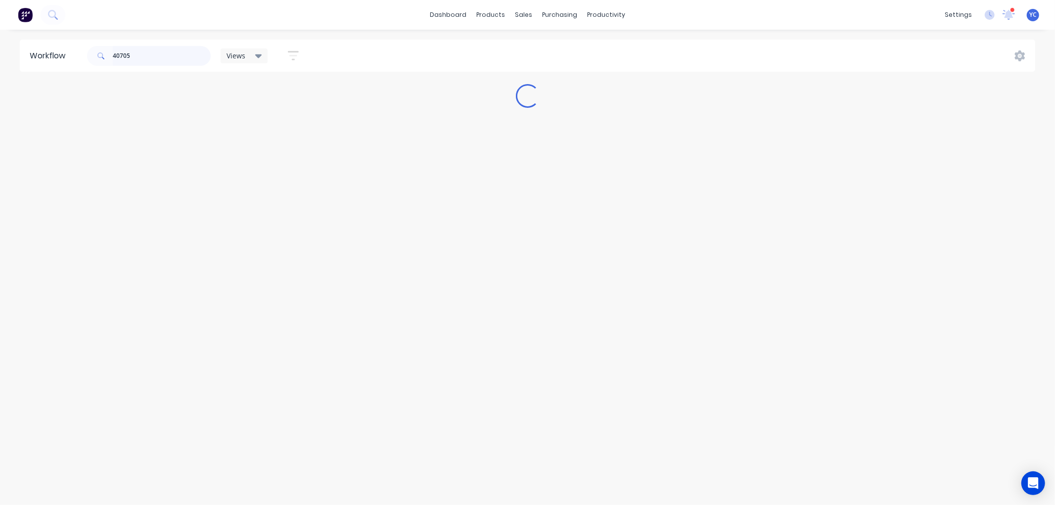
type input "40705"
